Goal: Information Seeking & Learning: Learn about a topic

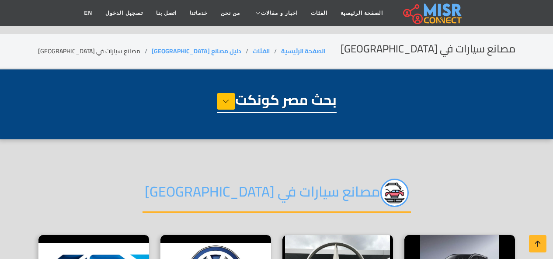
select select "**********"
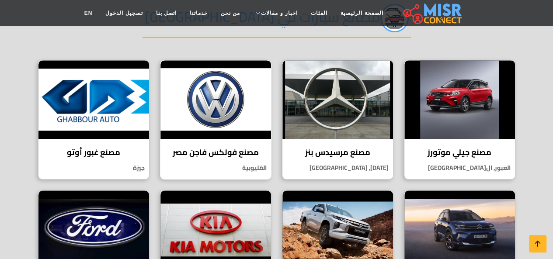
click at [242, 153] on h4 "مصنع فولكس فاجن مصر" at bounding box center [216, 153] width 98 height 10
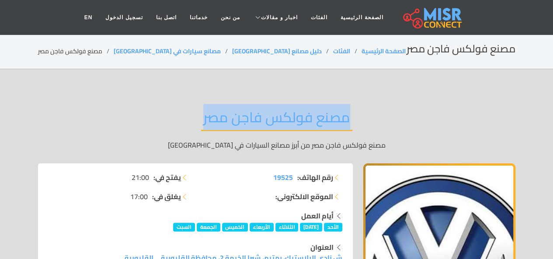
drag, startPoint x: 351, startPoint y: 119, endPoint x: 192, endPoint y: 116, distance: 158.4
click at [192, 116] on div "مصنع فولكس فاجن مصر مصنع فولكس فاجن مصر من أبرز مصانع السيارات في مصر" at bounding box center [277, 130] width 478 height 68
drag, startPoint x: 203, startPoint y: 111, endPoint x: 367, endPoint y: 115, distance: 164.1
click at [367, 115] on div "مصنع فولكس فاجن مصر مصنع فولكس فاجن مصر من أبرز مصانع السيارات في مصر" at bounding box center [277, 130] width 478 height 68
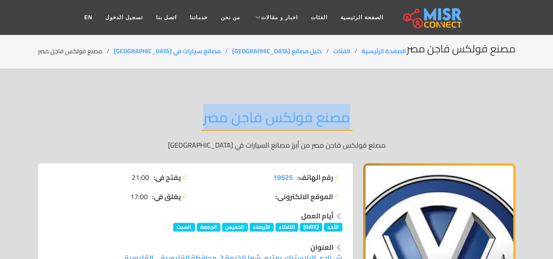
copy h2 "مصنع فولكس فاجن مصر"
click at [232, 54] on link "دليل مصانع [GEOGRAPHIC_DATA]" at bounding box center [277, 50] width 90 height 11
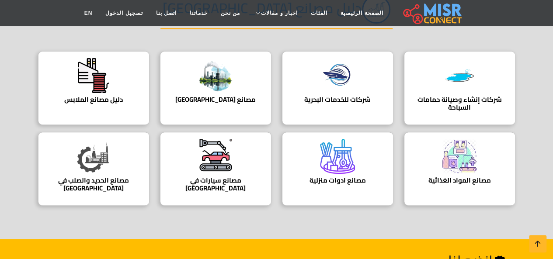
scroll to position [131, 0]
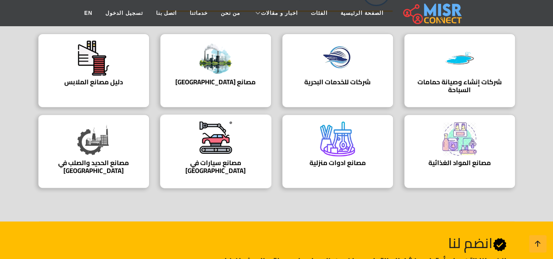
click at [214, 159] on h4 "مصانع سيارات في [GEOGRAPHIC_DATA]" at bounding box center [216, 167] width 84 height 16
click at [478, 159] on h4 "مصانع المواد الغذائية" at bounding box center [460, 163] width 84 height 8
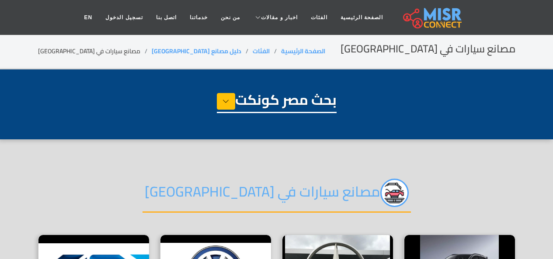
select select "**********"
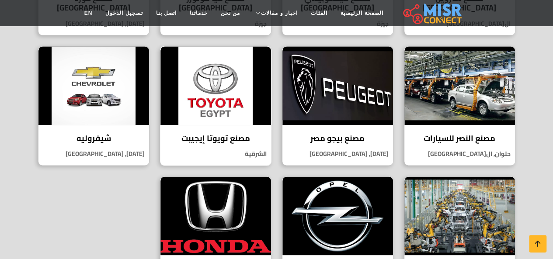
scroll to position [525, 0]
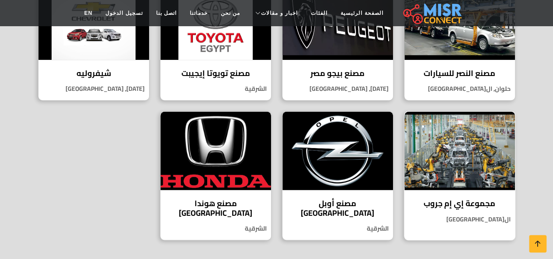
click at [483, 199] on h4 "مجموعة إي إم جروب" at bounding box center [460, 204] width 98 height 10
click at [330, 180] on div "مصنع أوبل [GEOGRAPHIC_DATA] عد مصنع أوبل [GEOGRAPHIC_DATA] من أبرز مصانع السيار…" at bounding box center [338, 175] width 112 height 129
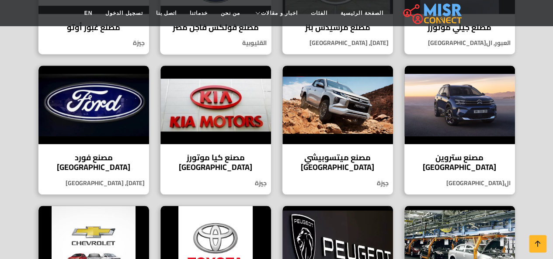
scroll to position [262, 0]
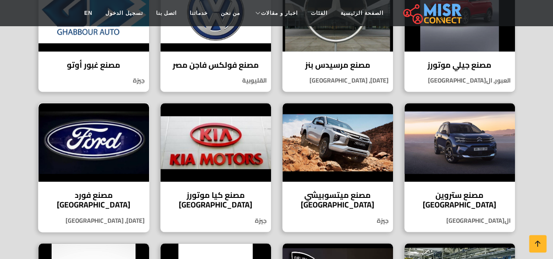
click at [115, 192] on h4 "مصنع فورد [GEOGRAPHIC_DATA]" at bounding box center [94, 200] width 98 height 19
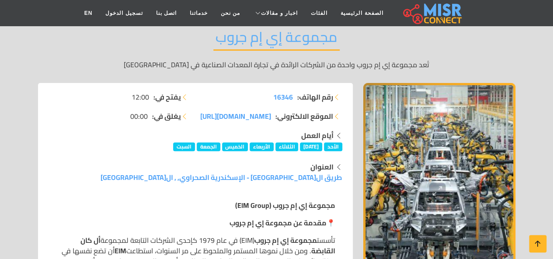
scroll to position [44, 0]
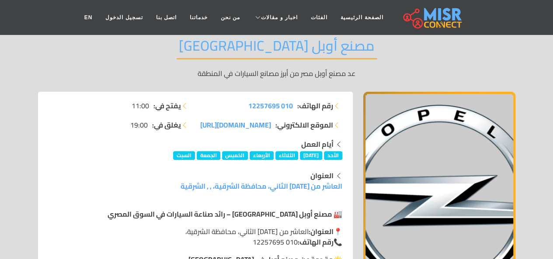
scroll to position [44, 0]
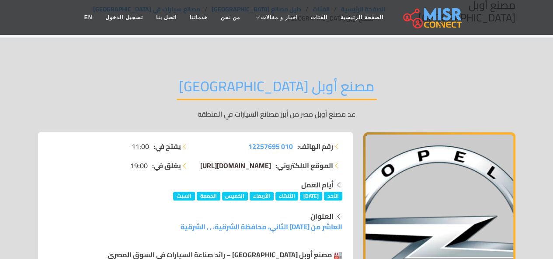
click at [245, 159] on span "www.opelegypt.net/" at bounding box center [235, 165] width 71 height 13
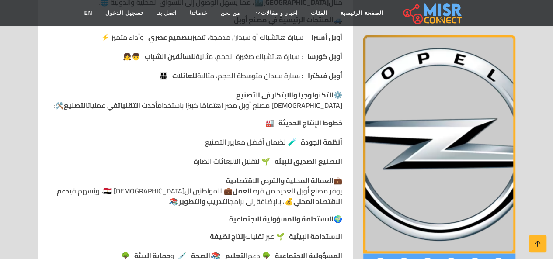
scroll to position [525, 0]
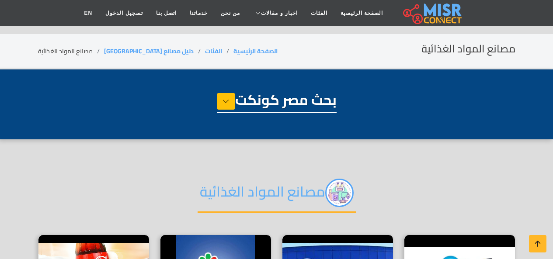
select select "**********"
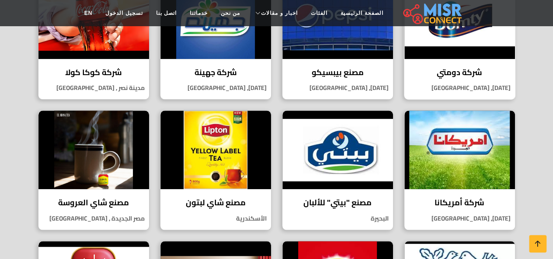
scroll to position [350, 0]
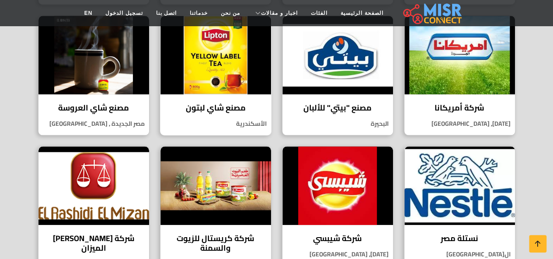
click at [206, 99] on div "مصنع شاي لبتون يعد مصنع شاي لبتون من أكبر وأشهر مصانع الشاي في العالم الأسكندرية" at bounding box center [216, 75] width 112 height 120
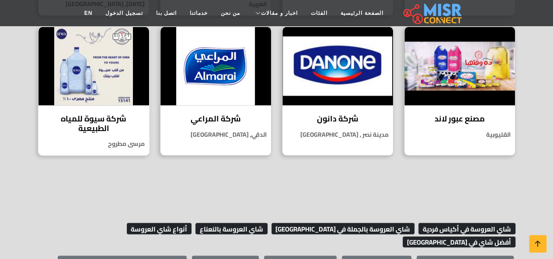
scroll to position [656, 0]
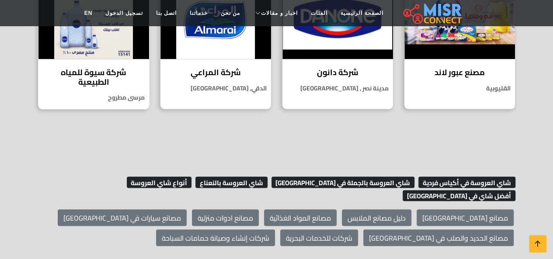
click at [113, 70] on h4 "شركة سيوة للمياه الطبيعية" at bounding box center [94, 77] width 98 height 19
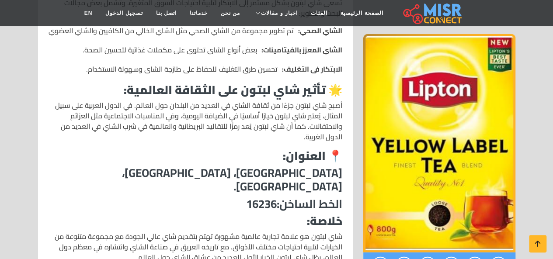
scroll to position [1093, 0]
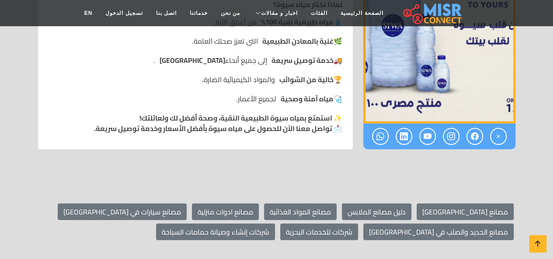
scroll to position [1225, 0]
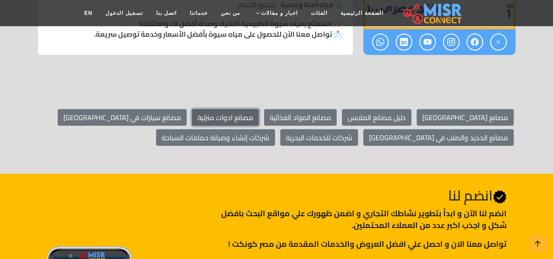
click at [259, 110] on link "مصانع ادوات منزلية" at bounding box center [225, 117] width 67 height 17
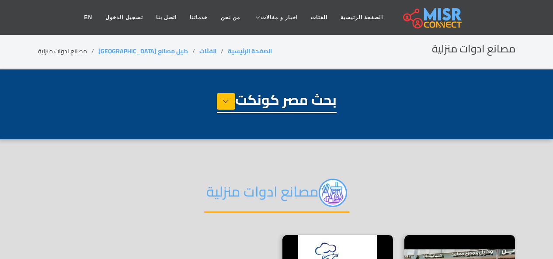
select select "**********"
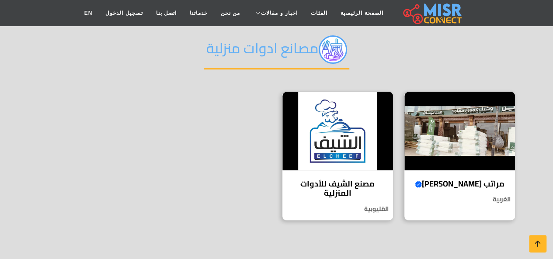
scroll to position [175, 0]
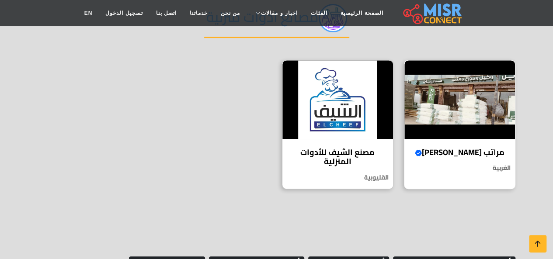
click at [419, 149] on h4 "مراتب [PERSON_NAME] Verified account" at bounding box center [460, 153] width 98 height 10
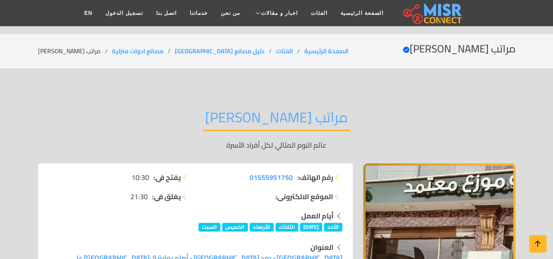
scroll to position [131, 0]
